Goal: Task Accomplishment & Management: Use online tool/utility

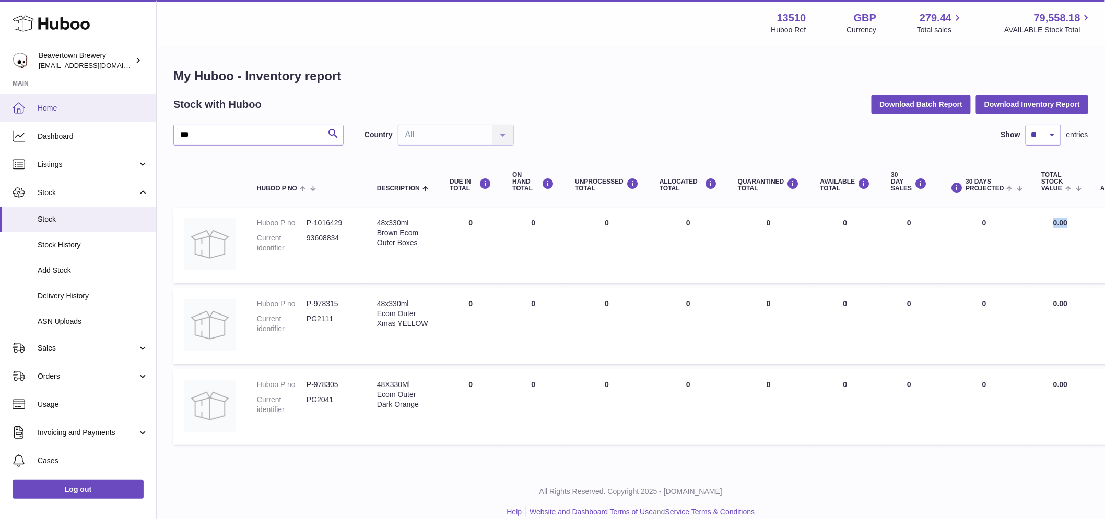
click at [80, 113] on link "Home" at bounding box center [78, 108] width 156 height 28
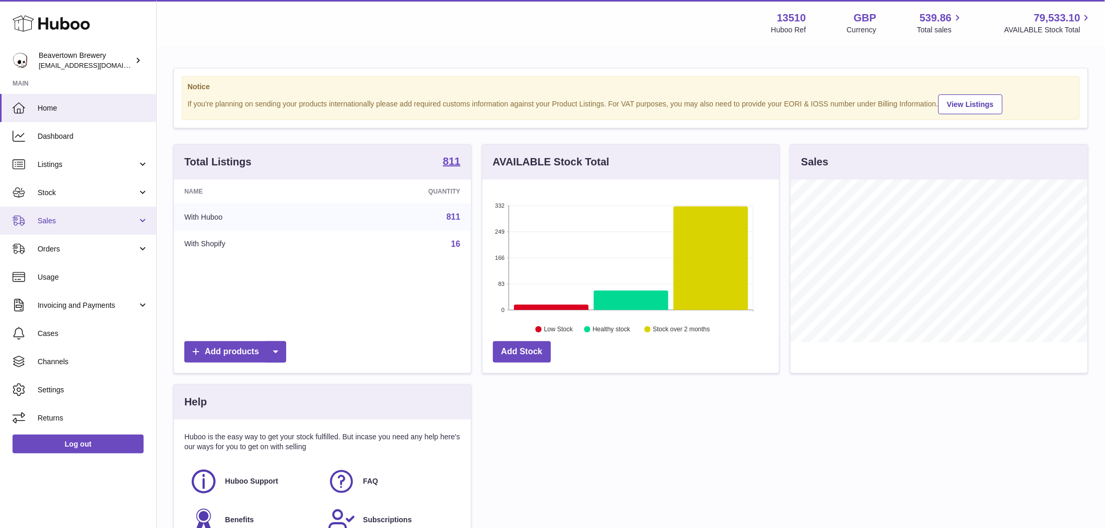
scroll to position [163, 297]
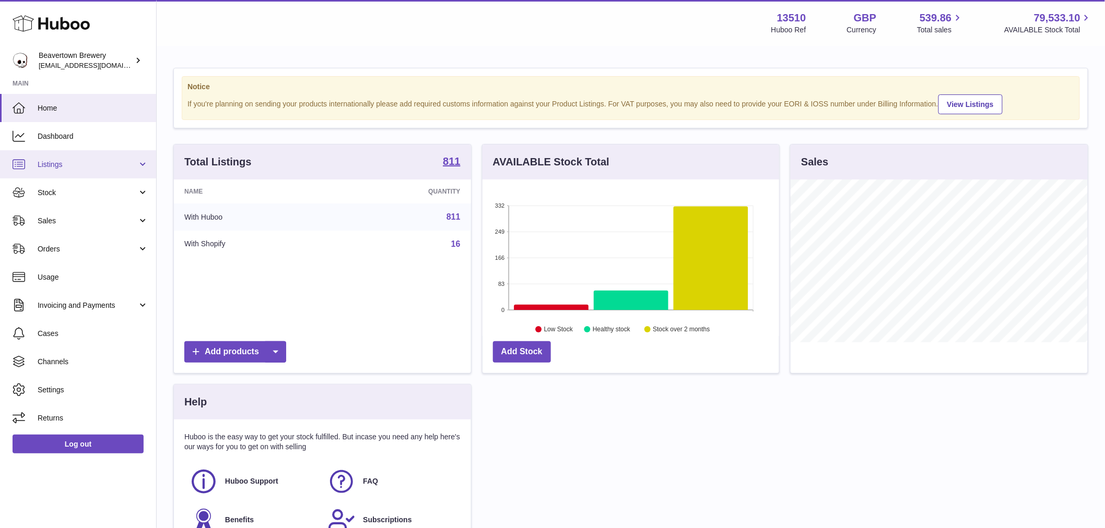
click at [63, 174] on link "Listings" at bounding box center [78, 164] width 156 height 28
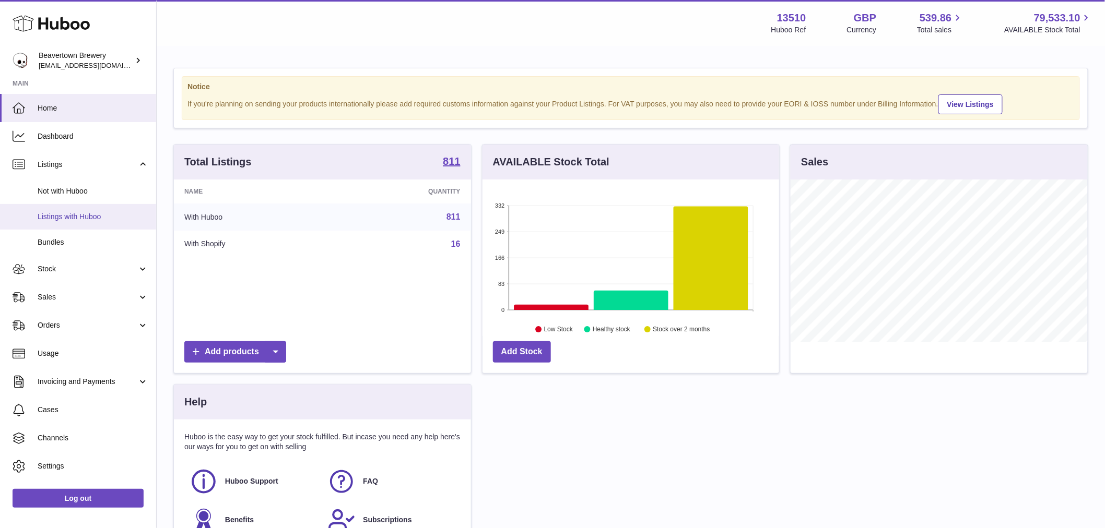
click at [77, 211] on link "Listings with Huboo" at bounding box center [78, 217] width 156 height 26
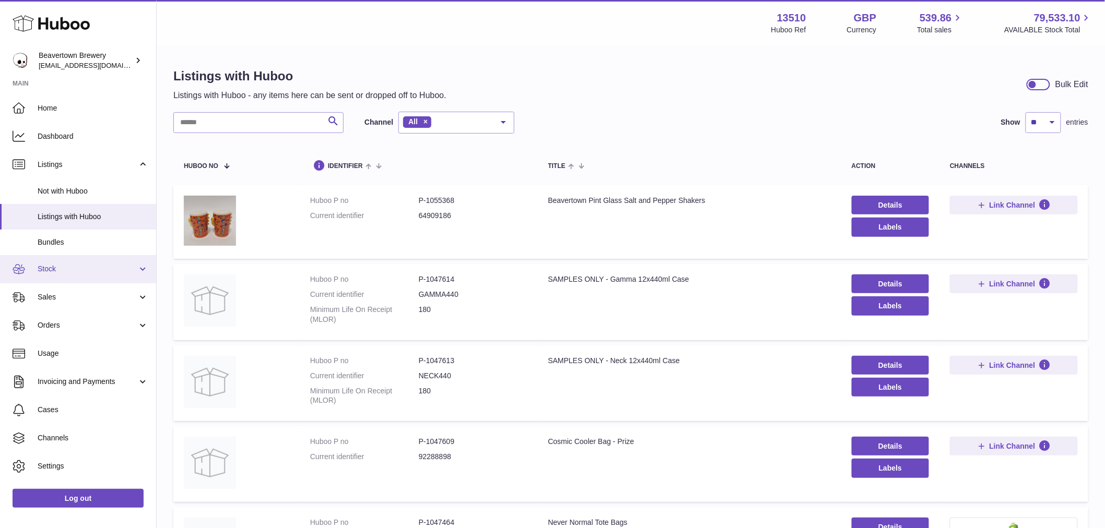
click at [93, 267] on span "Stock" at bounding box center [88, 269] width 100 height 10
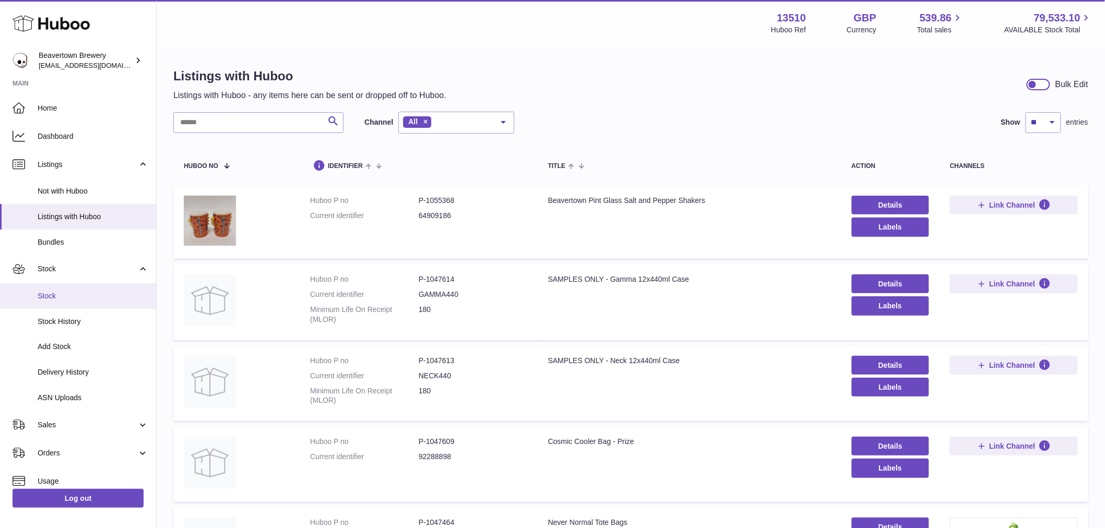
click at [76, 297] on span "Stock" at bounding box center [93, 296] width 111 height 10
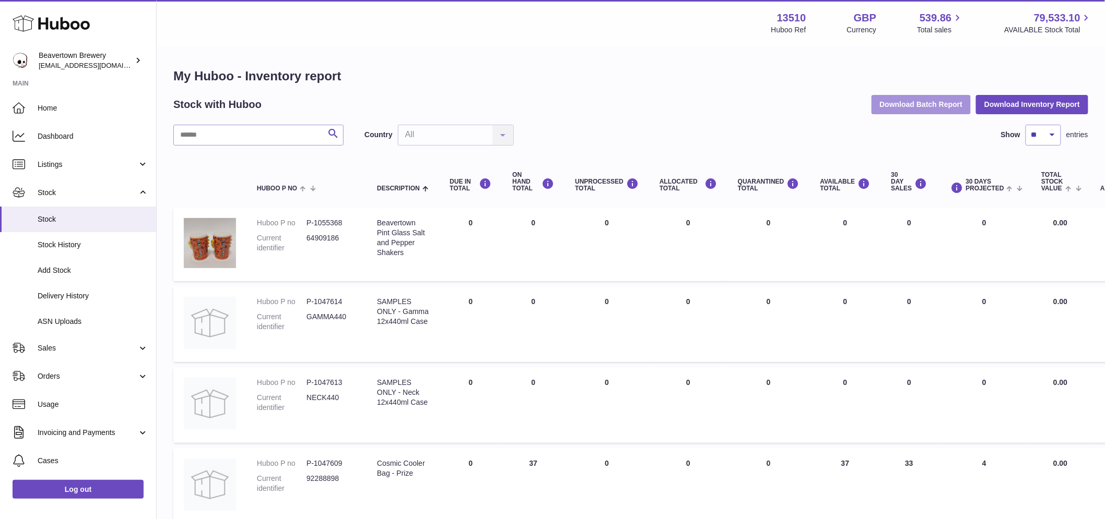
click at [934, 111] on button "Download Batch Report" at bounding box center [921, 104] width 100 height 19
click at [1029, 104] on button "Download Inventory Report" at bounding box center [1032, 104] width 112 height 19
click at [76, 195] on span "Stock" at bounding box center [88, 193] width 100 height 10
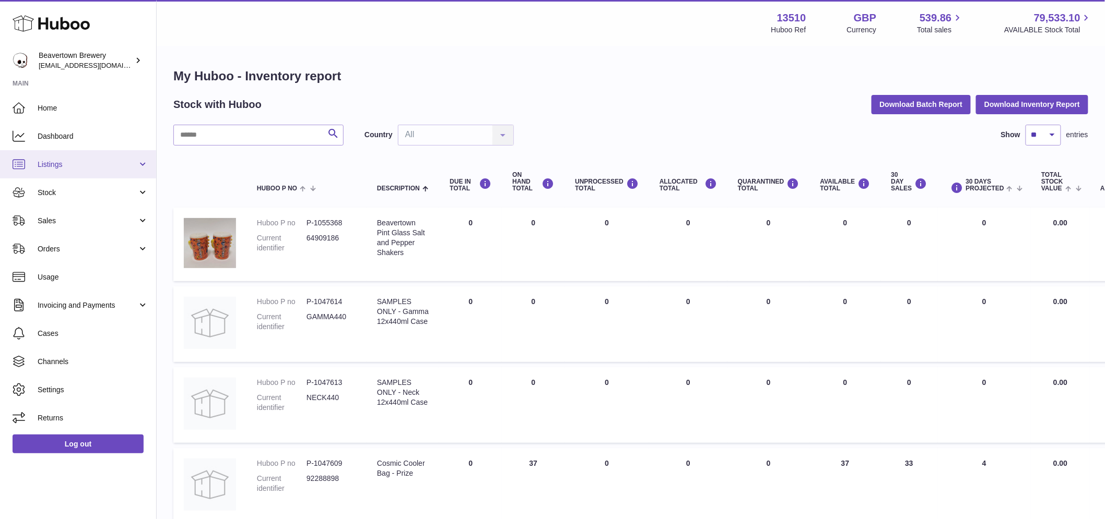
click at [92, 162] on span "Listings" at bounding box center [88, 165] width 100 height 10
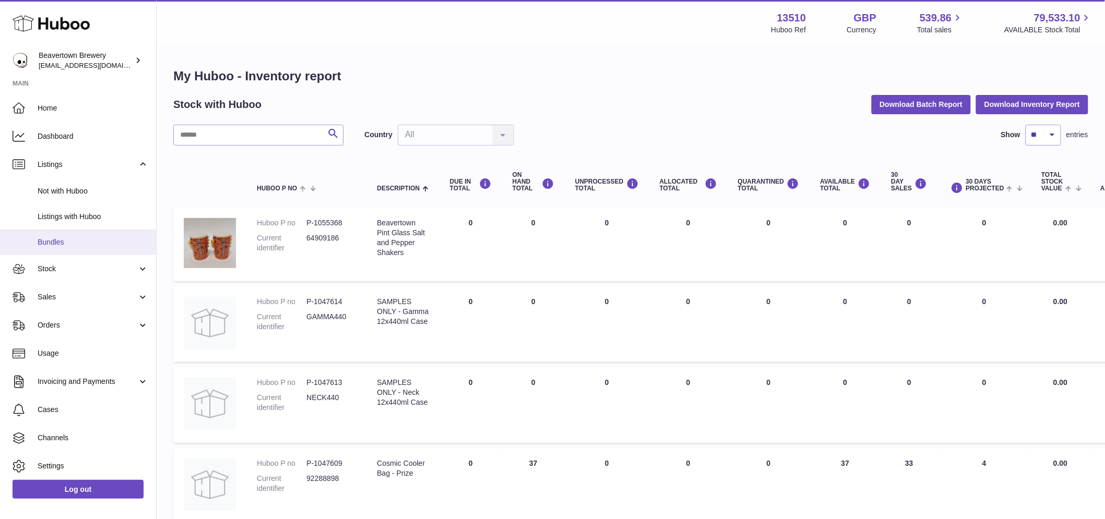
click at [74, 238] on span "Bundles" at bounding box center [93, 243] width 111 height 10
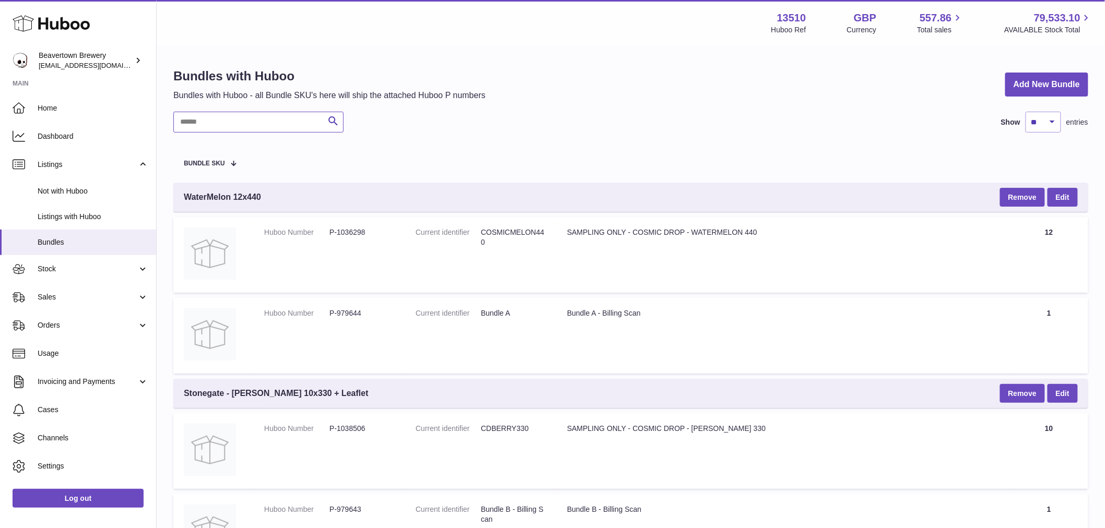
click at [216, 122] on input "text" at bounding box center [258, 122] width 170 height 21
paste input "*******"
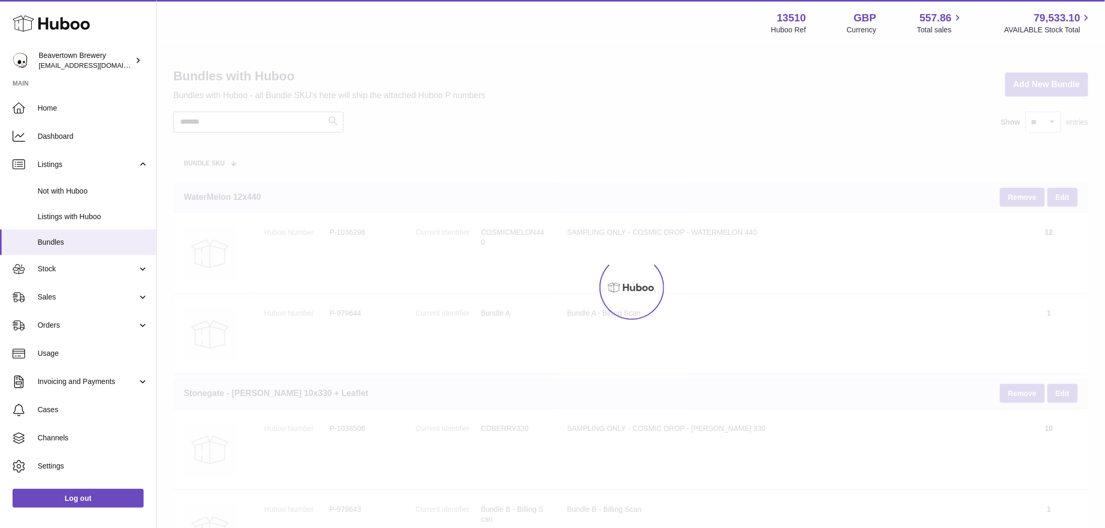
type input "*******"
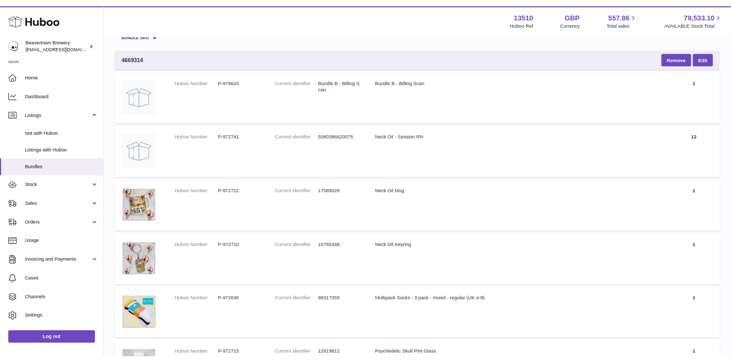
scroll to position [116, 0]
